Goal: Task Accomplishment & Management: Manage account settings

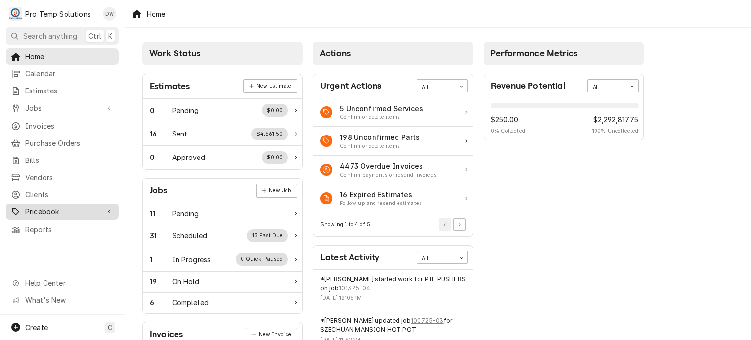
click at [71, 210] on div "Pricebook" at bounding box center [62, 211] width 109 height 12
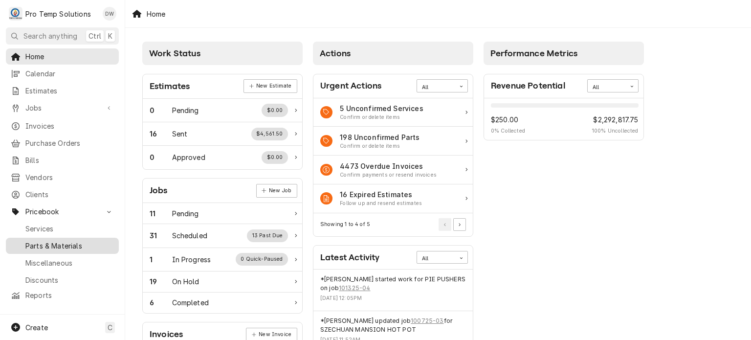
click at [70, 241] on span "Parts & Materials" at bounding box center [69, 246] width 88 height 10
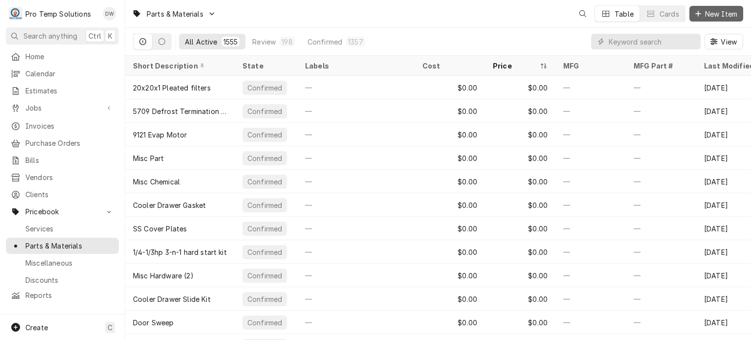
click at [709, 14] on span "New Item" at bounding box center [721, 14] width 36 height 10
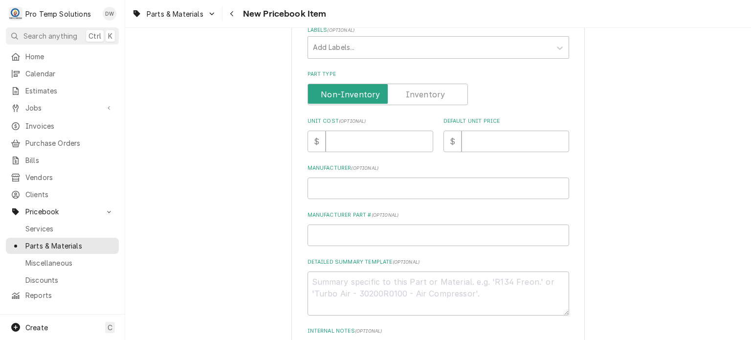
scroll to position [211, 0]
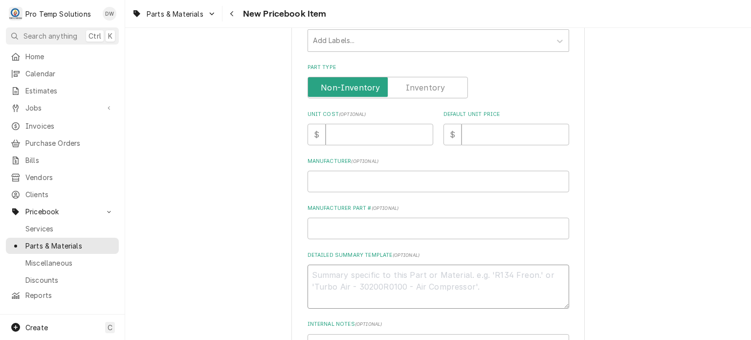
click at [378, 273] on textarea "Detailed Summary Template ( optional )" at bounding box center [439, 287] width 262 height 44
paste textarea "UNITED #RST45C1EIAA901 Compressor, hermetic, RST series, 1/2 HP, POE, R404A, 11…"
type textarea "UNITED #RST45C1EIAA901 Compressor, hermetic, RST series, 1/2 HP, POE, R404A, 11…"
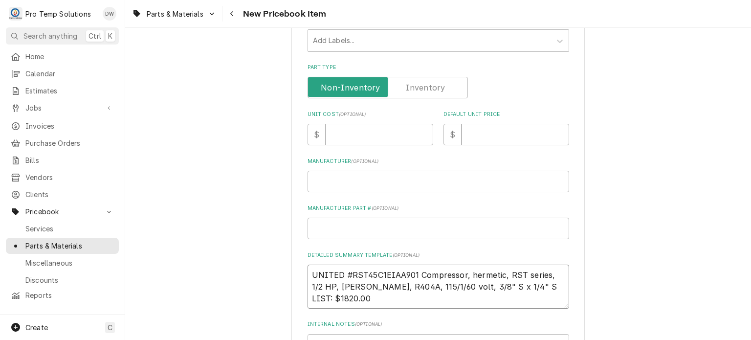
type textarea "x"
type textarea "UNITED #RST45C1EIAA901 Compressor, hermetic, RST series, 1/2 HP, POE, R404A, 11…"
click at [306, 274] on div "Please provide the following information to create a PriceBook item. Active Sta…" at bounding box center [437, 155] width 293 height 638
drag, startPoint x: 312, startPoint y: 273, endPoint x: 463, endPoint y: 272, distance: 151.6
click at [463, 272] on textarea "UNITED #RST45C1EIAA901 Compressor, hermetic, RST series, 1/2 HP, POE, R404A, 11…" at bounding box center [439, 287] width 262 height 44
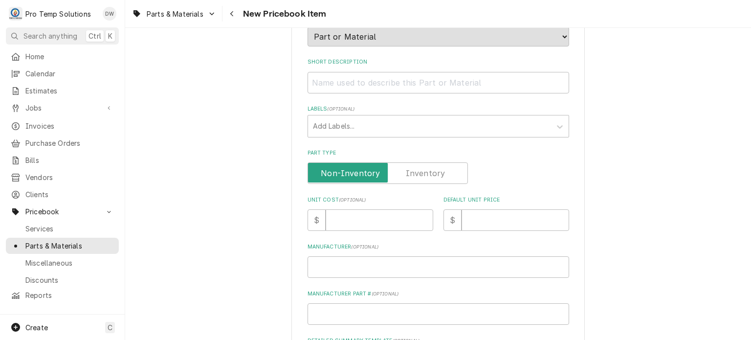
scroll to position [124, 0]
click at [391, 83] on input "Short Description" at bounding box center [439, 85] width 262 height 22
paste input "UNITED #RST45C1EIAA901 Compressor"
type textarea "x"
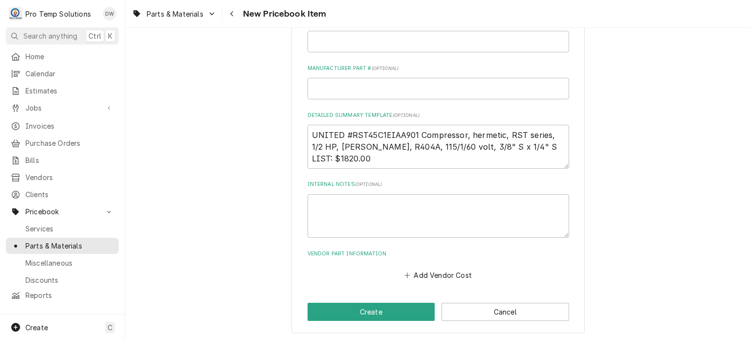
scroll to position [0, 0]
type input "UNITED #RST45C1EIAA901 Compressor"
drag, startPoint x: 339, startPoint y: 155, endPoint x: 373, endPoint y: 156, distance: 33.3
click at [373, 156] on textarea "UNITED #RST45C1EIAA901 Compressor, hermetic, RST series, 1/2 HP, POE, R404A, 11…" at bounding box center [439, 147] width 262 height 44
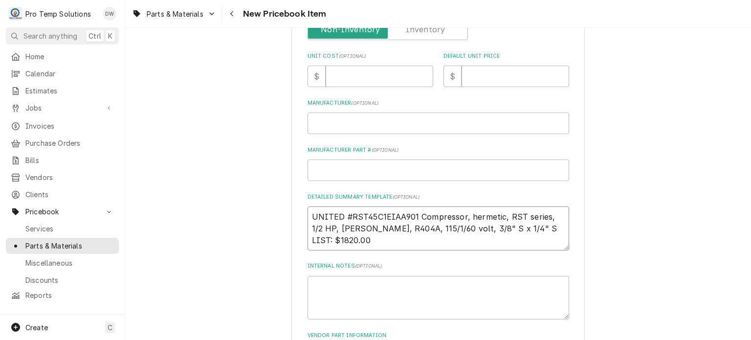
scroll to position [250, 0]
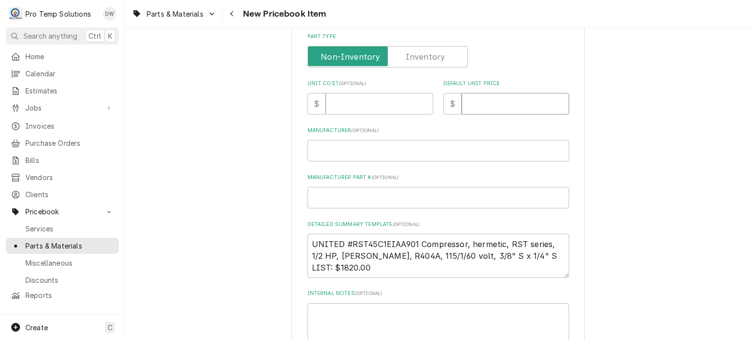
click at [479, 109] on input "Default Unit Price" at bounding box center [516, 104] width 108 height 22
click at [350, 112] on input "Unit Cost ( optional )" at bounding box center [380, 104] width 108 height 22
paste input "1820.00"
type textarea "x"
type input "1820.00"
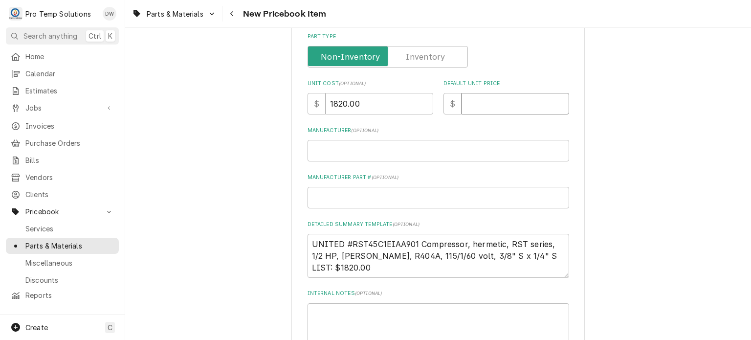
click at [487, 106] on input "Default Unit Price" at bounding box center [516, 104] width 108 height 22
paste input "1820.00"
type textarea "x"
type input "1820.00"
drag, startPoint x: 374, startPoint y: 108, endPoint x: 300, endPoint y: 100, distance: 74.2
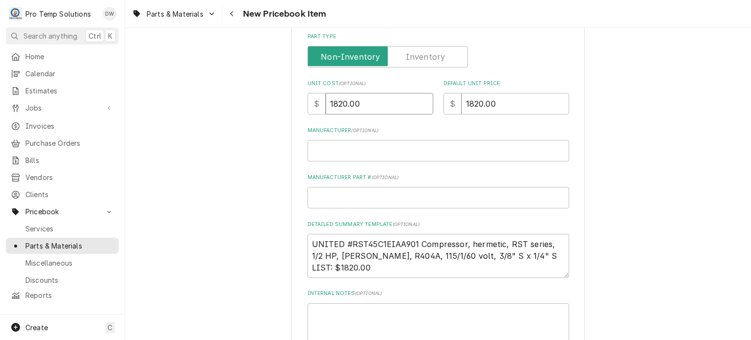
click at [300, 100] on div "Please provide the following information to create a PriceBook item. Active Sta…" at bounding box center [437, 124] width 293 height 638
paste input "863.75"
type textarea "x"
type input "863.75"
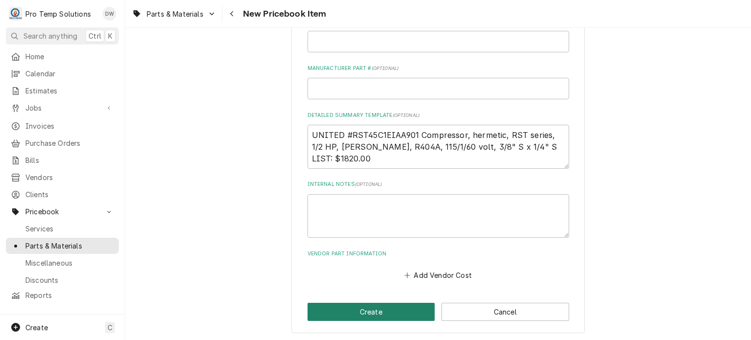
click at [353, 307] on button "Create" at bounding box center [372, 312] width 128 height 18
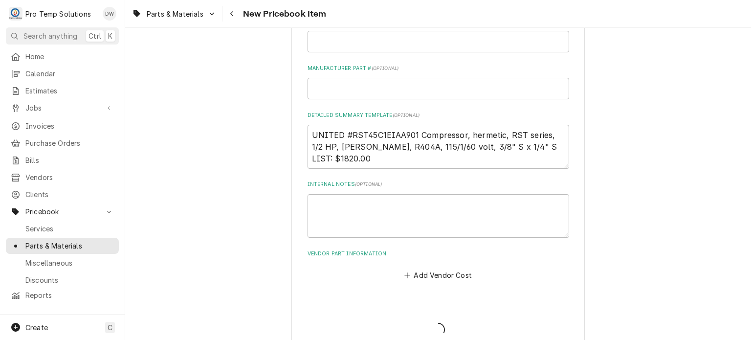
type textarea "x"
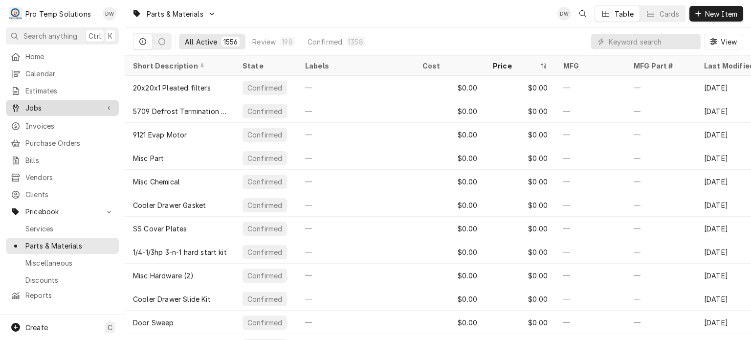
click at [53, 106] on span "Jobs" at bounding box center [62, 108] width 74 height 10
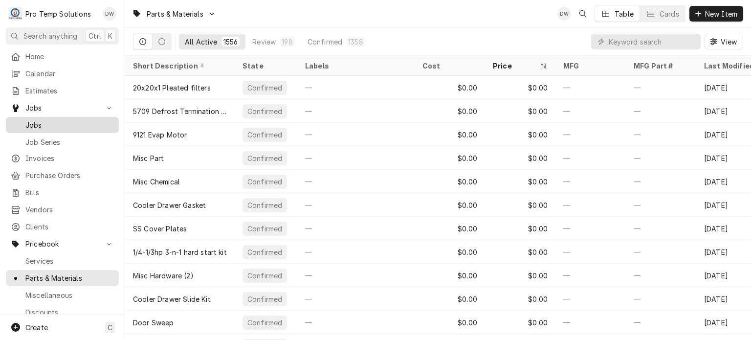
click at [73, 122] on span "Jobs" at bounding box center [69, 125] width 88 height 10
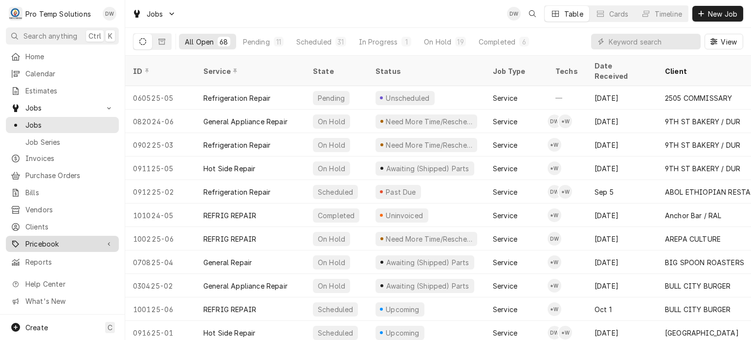
click at [37, 240] on span "Pricebook" at bounding box center [62, 244] width 74 height 10
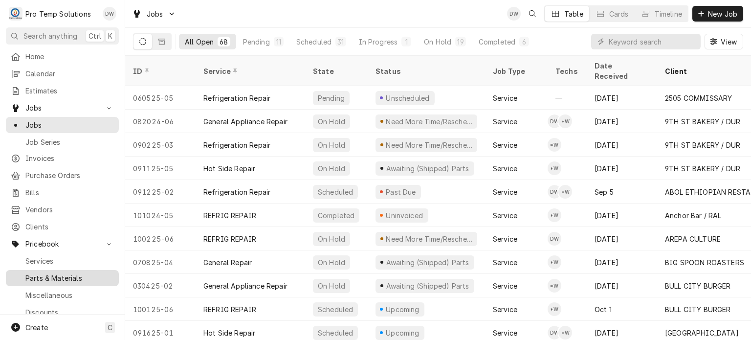
click at [39, 273] on span "Parts & Materials" at bounding box center [69, 278] width 88 height 10
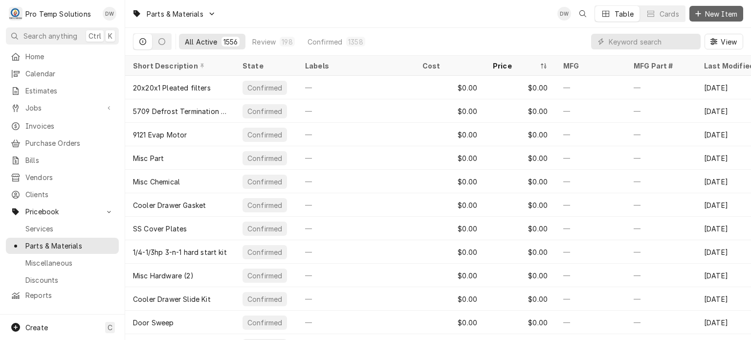
click at [713, 9] on span "New Item" at bounding box center [721, 14] width 36 height 10
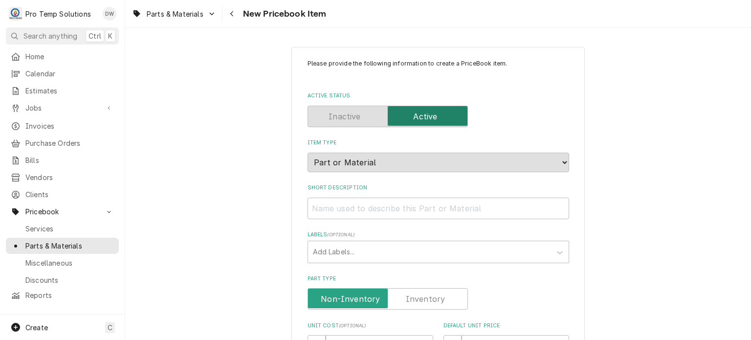
type textarea "x"
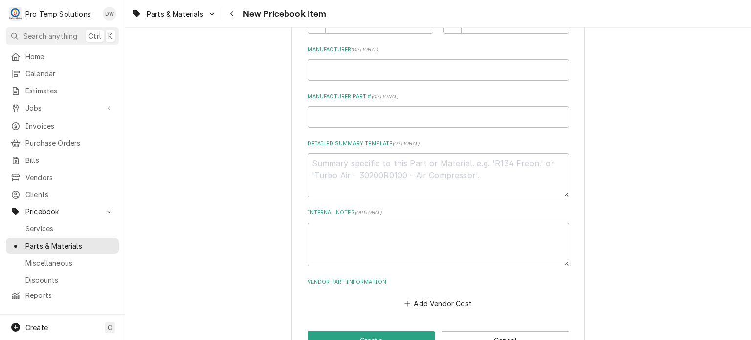
scroll to position [332, 0]
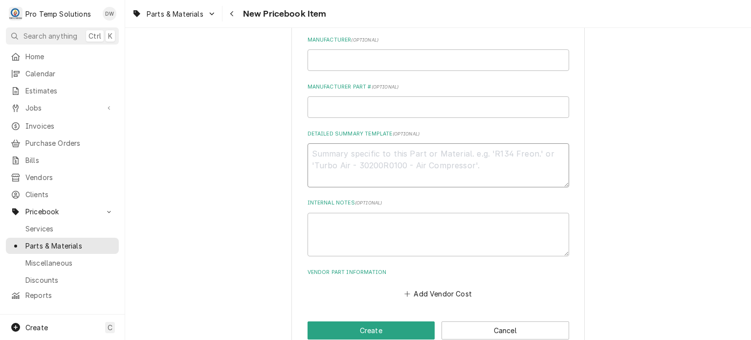
click at [382, 157] on textarea "Detailed Summary Template ( optional )" at bounding box center [439, 165] width 262 height 44
paste textarea "PT #JAC5945-002-74-20 CONTACTOR LIST: $65.00"
type textarea "PT #JAC5945-002-74-20 CONTACTOR LIST: $65.00"
type textarea "x"
drag, startPoint x: 468, startPoint y: 158, endPoint x: 282, endPoint y: 130, distance: 188.8
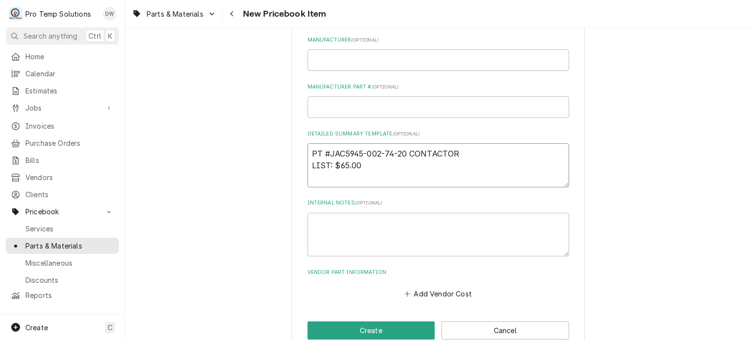
click at [282, 130] on div "Please provide the following information to create a PriceBook item. Active Sta…" at bounding box center [438, 33] width 626 height 655
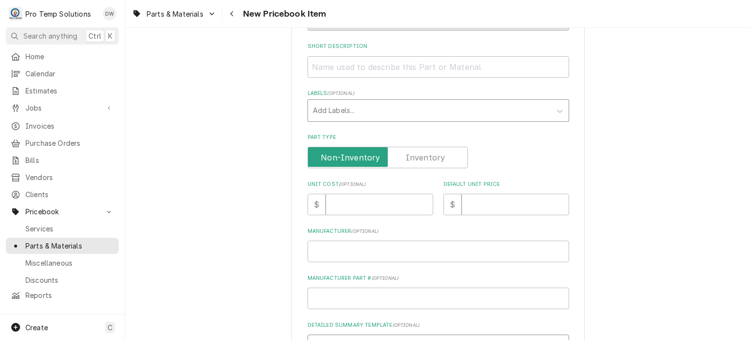
scroll to position [0, 0]
paste textarea "To enrich screen reader interactions, please activate Accessibility in Grammarl…"
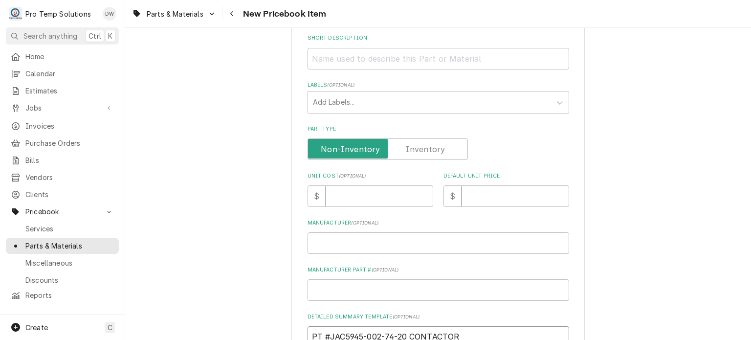
type textarea "PT #JAC5945-002-74-20 CONTACTOR LIST: $65.00"
click at [380, 64] on input "Short Description" at bounding box center [439, 59] width 262 height 22
paste input "PT #JAC5945-002-74-20 CONTACTOR"
type textarea "x"
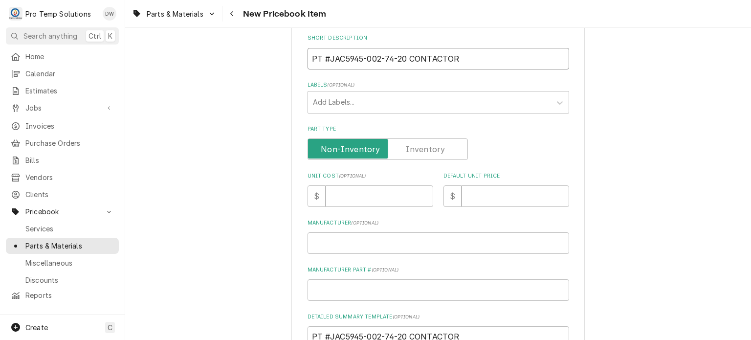
scroll to position [317, 0]
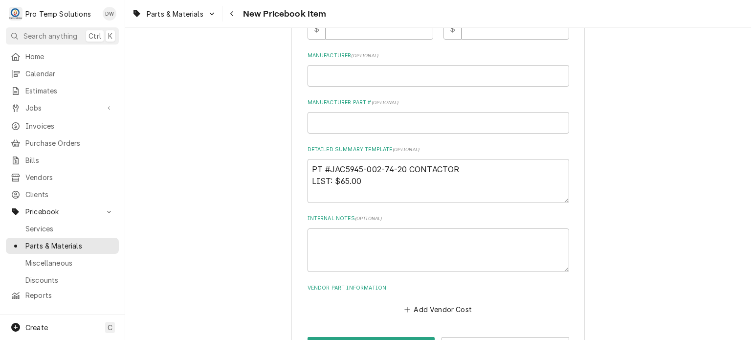
type input "PT #JAC5945-002-74-20 CONTACTOR"
drag, startPoint x: 339, startPoint y: 181, endPoint x: 376, endPoint y: 180, distance: 37.2
click at [376, 180] on textarea "PT #JAC5945-002-74-20 CONTACTOR LIST: $65.00" at bounding box center [439, 181] width 262 height 44
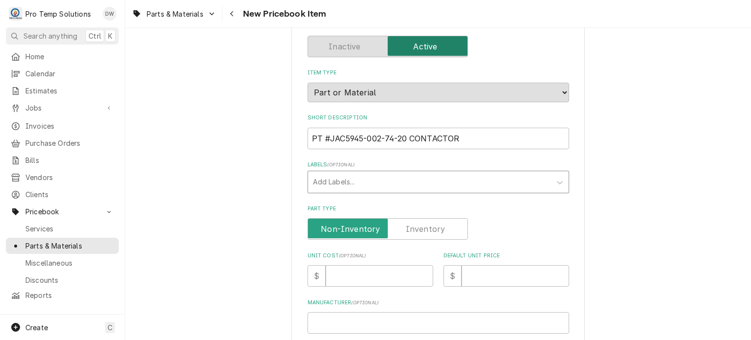
scroll to position [40, 0]
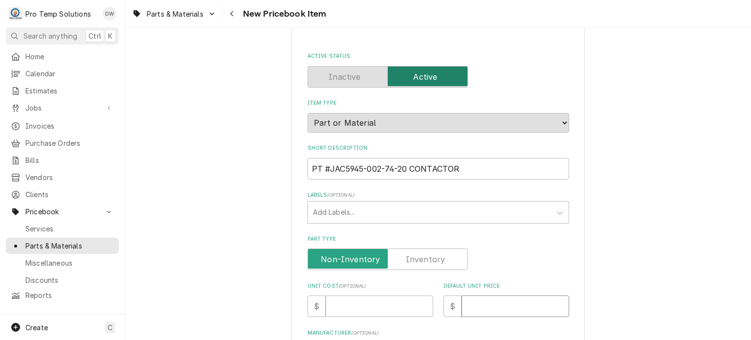
click at [489, 304] on input "Default Unit Price" at bounding box center [516, 306] width 108 height 22
paste input "65.00"
type textarea "x"
type input "65.00"
click at [374, 314] on input "Unit Cost ( optional )" at bounding box center [380, 306] width 108 height 22
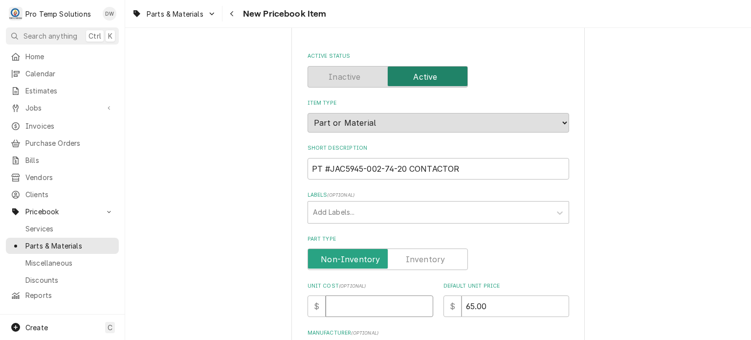
paste input "41.01"
type textarea "x"
type input "41.01"
click at [286, 243] on div "Please provide the following information to create a PriceBook item. Active Sta…" at bounding box center [438, 326] width 626 height 655
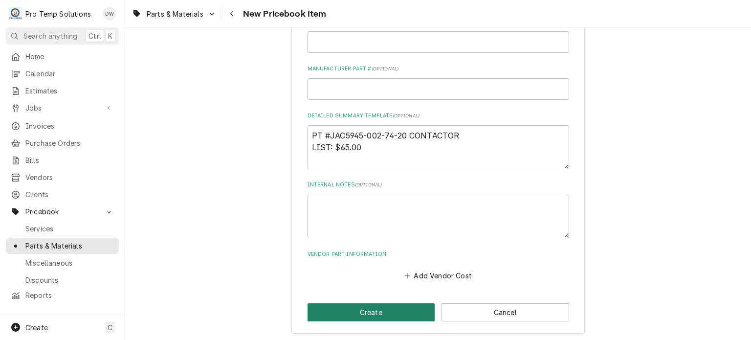
click at [331, 309] on button "Create" at bounding box center [372, 312] width 128 height 18
type textarea "x"
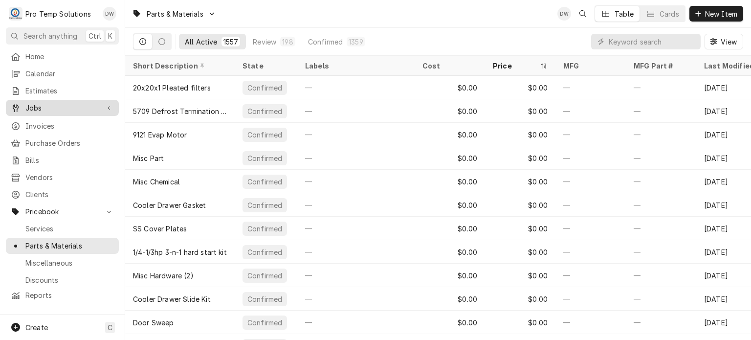
click at [79, 103] on span "Jobs" at bounding box center [62, 108] width 74 height 10
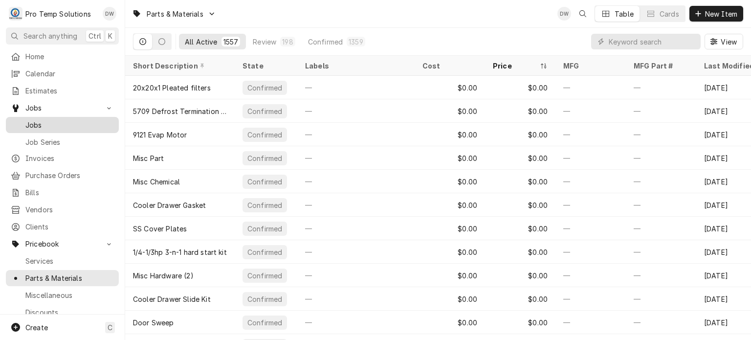
click at [74, 126] on span "Jobs" at bounding box center [69, 125] width 88 height 10
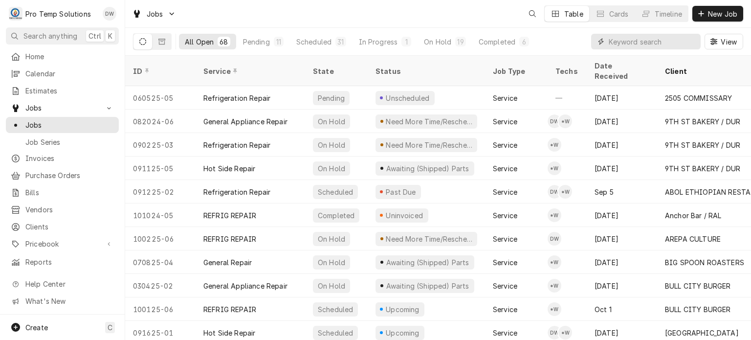
click at [652, 42] on input "Dynamic Content Wrapper" at bounding box center [652, 42] width 87 height 16
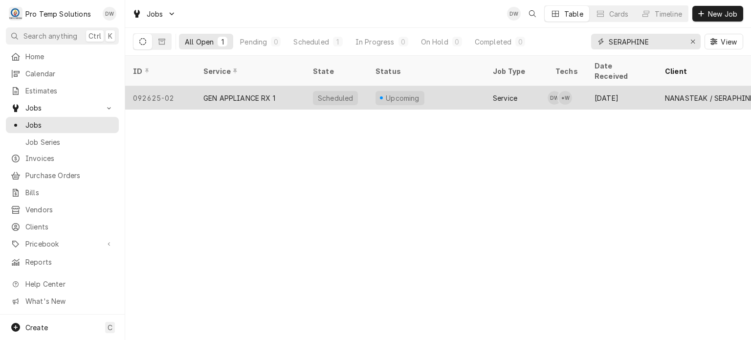
type input "SERAPHINE"
click at [521, 87] on div "Service" at bounding box center [516, 97] width 63 height 23
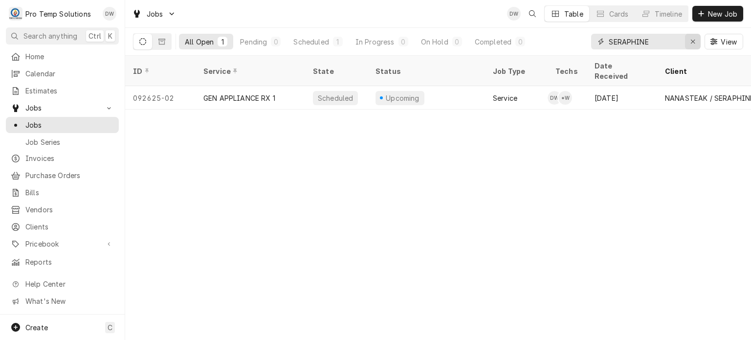
click at [693, 42] on icon "Erase input" at bounding box center [692, 41] width 5 height 7
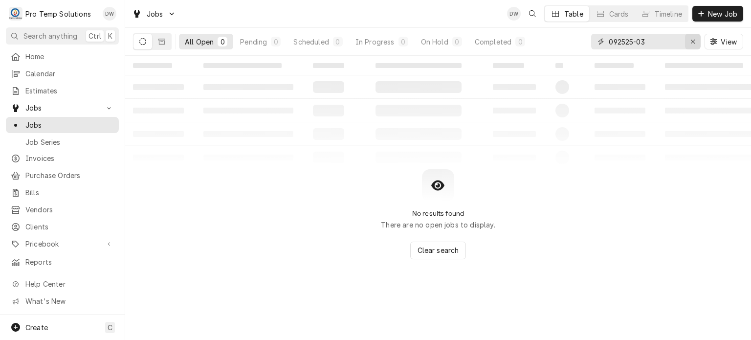
type input "092525-03"
click at [692, 47] on button "Erase input" at bounding box center [693, 42] width 16 height 16
